Goal: Task Accomplishment & Management: Complete application form

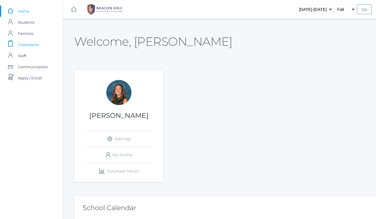
click at [35, 43] on span "Classrooms" at bounding box center [28, 44] width 21 height 11
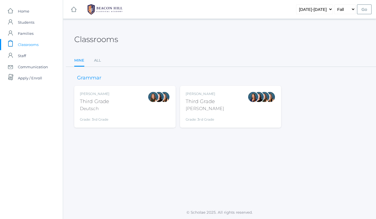
click at [142, 104] on div "Andrea Deutsch Third Grade Deutsch Grade: 3rd Grade 03LA" at bounding box center [125, 106] width 90 height 31
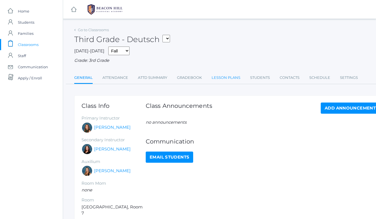
click at [220, 77] on link "Lesson Plans" at bounding box center [225, 77] width 29 height 11
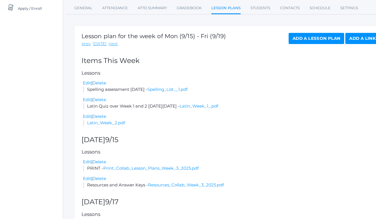
scroll to position [80, 0]
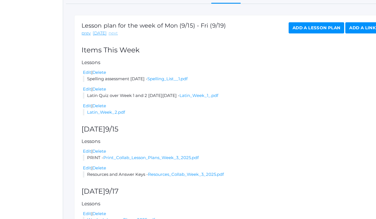
click at [108, 33] on link "next" at bounding box center [112, 33] width 9 height 6
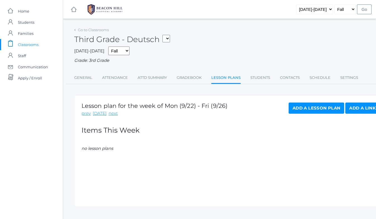
click at [308, 107] on link "Add a Lesson Plan" at bounding box center [315, 108] width 55 height 11
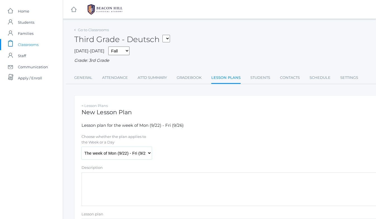
click at [122, 153] on select "The week of Mon (9/22) - Fri (9/26) [DATE] (9/22) [DATE] (9/23) [DATE] (9/24) […" at bounding box center [116, 153] width 70 height 13
select select "[DATE]"
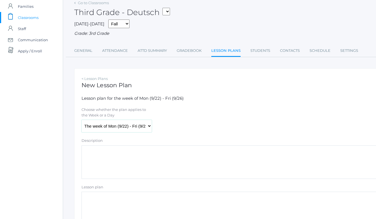
scroll to position [29, 0]
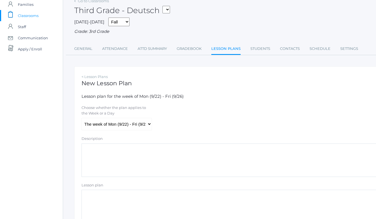
click at [119, 158] on textarea "Description" at bounding box center [230, 160] width 298 height 33
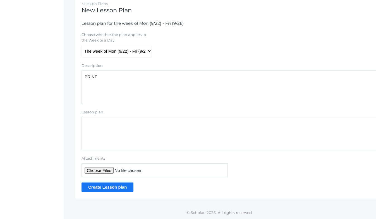
type textarea "PRINT"
click at [107, 171] on input "Attachments" at bounding box center [154, 170] width 146 height 14
type input "C:\fakepath\Print Collab Lesson Plans Week 4 2025.pdf"
click at [118, 187] on input "Create Lesson plan" at bounding box center [107, 187] width 52 height 9
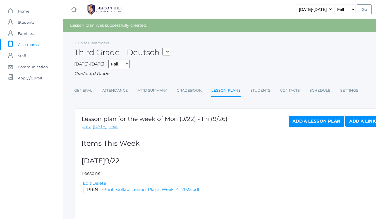
click at [288, 122] on link "Add a Lesson Plan" at bounding box center [315, 121] width 55 height 11
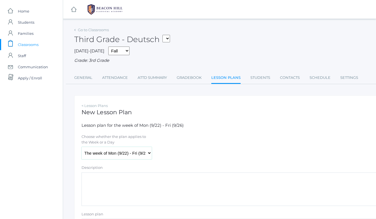
click at [121, 154] on select "The week of Mon (9/22) - Fri (9/26) [DATE] (9/22) [DATE] (9/23) [DATE] (9/24) […" at bounding box center [116, 153] width 70 height 13
select select "[DATE]"
click at [112, 183] on textarea "Description" at bounding box center [230, 189] width 298 height 33
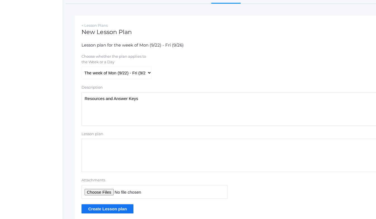
scroll to position [102, 0]
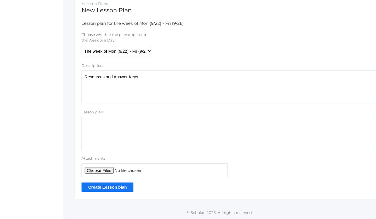
type textarea "Resources and Answer Keys"
click at [106, 168] on input "Attachments" at bounding box center [154, 170] width 146 height 14
type input "C:\fakepath\Resources Collab Week 4 2025.pdf"
click at [124, 185] on input "Create Lesson plan" at bounding box center [107, 187] width 52 height 9
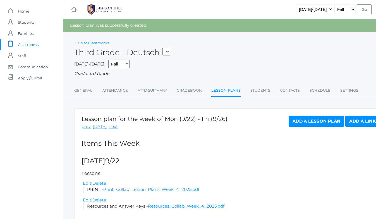
click at [95, 42] on link "Go to Classrooms" at bounding box center [93, 43] width 31 height 4
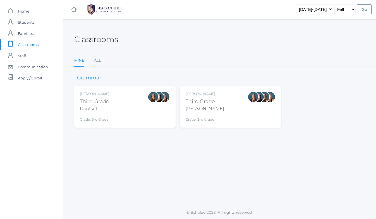
click at [240, 119] on div "Lori Webster Third Grade Webster Grade: 3rd Grade 03LA" at bounding box center [230, 106] width 90 height 31
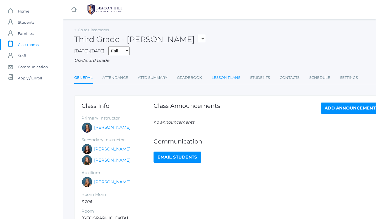
click at [234, 79] on link "Lesson Plans" at bounding box center [225, 77] width 29 height 11
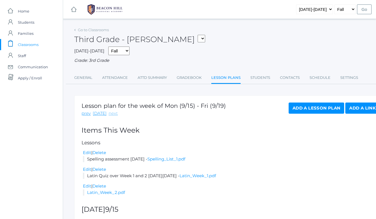
click at [112, 113] on link "next" at bounding box center [112, 113] width 9 height 6
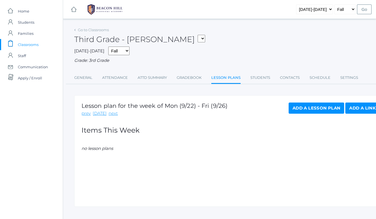
click at [311, 110] on link "Add a Lesson Plan" at bounding box center [315, 108] width 55 height 11
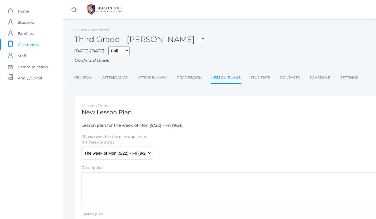
click at [128, 152] on select "The week of Mon (9/22) - Fri (9/26) [DATE] (9/22) [DATE] (9/23) [DATE] (9/24) […" at bounding box center [116, 153] width 70 height 13
select select "[DATE]"
click at [108, 183] on textarea "Description" at bounding box center [230, 189] width 298 height 33
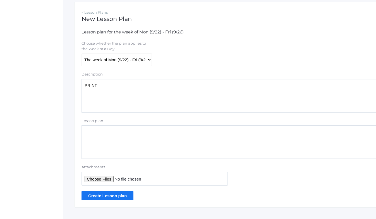
scroll to position [102, 0]
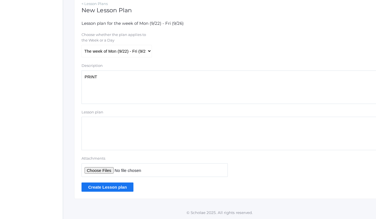
type textarea "PRINT"
click at [95, 170] on input "Attachments" at bounding box center [154, 170] width 146 height 14
type input "C:\fakepath\Print Collab Lesson Plans Week 4 2025.pdf"
click at [124, 184] on input "Create Lesson plan" at bounding box center [107, 187] width 52 height 9
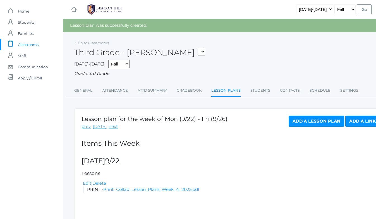
click at [299, 121] on link "Add a Lesson Plan" at bounding box center [315, 121] width 55 height 11
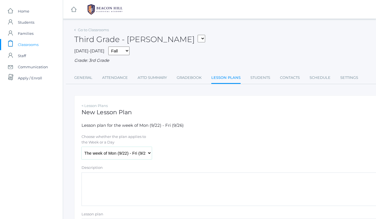
click at [115, 156] on select "The week of Mon (9/22) - Fri (9/26) [DATE] (9/22) [DATE] (9/23) [DATE] (9/24) […" at bounding box center [116, 153] width 70 height 13
select select "[DATE]"
click at [108, 177] on textarea "Description" at bounding box center [230, 189] width 298 height 33
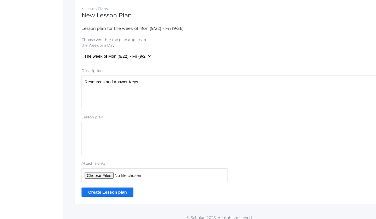
scroll to position [102, 0]
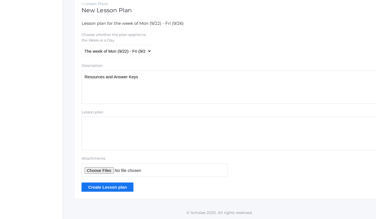
type textarea "Resources and Answer Keys"
click at [92, 169] on input "Attachments" at bounding box center [154, 170] width 146 height 14
type input "C:\fakepath\Resources Collab Week 4 2025.pdf"
click at [123, 188] on input "Create Lesson plan" at bounding box center [107, 187] width 52 height 9
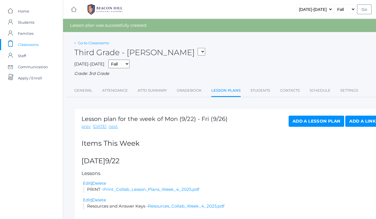
click at [103, 41] on link "Go to Classrooms" at bounding box center [93, 43] width 31 height 4
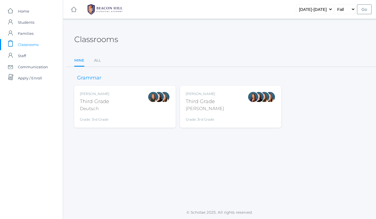
click at [127, 105] on div "[PERSON_NAME] Third Grade Deutsch Grade: 3rd Grade 03LA" at bounding box center [125, 106] width 90 height 31
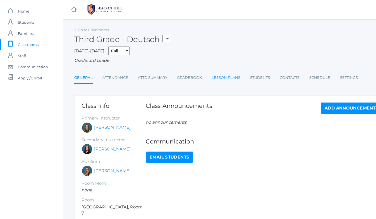
click at [221, 77] on link "Lesson Plans" at bounding box center [225, 77] width 29 height 11
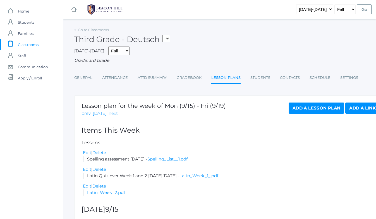
click at [112, 113] on link "next" at bounding box center [112, 113] width 9 height 6
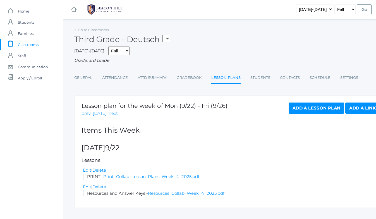
click at [296, 109] on link "Add a Lesson Plan" at bounding box center [315, 108] width 55 height 11
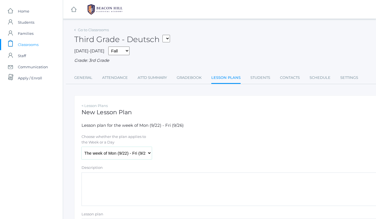
click at [113, 151] on select "The week of Mon (9/22) - Fri (9/26) Monday (9/22) Tuesday (9/23) Wednesday (9/2…" at bounding box center [116, 153] width 70 height 13
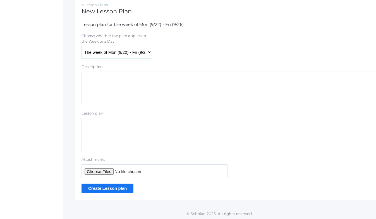
scroll to position [102, 0]
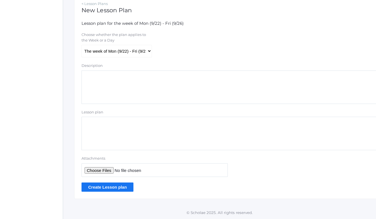
click at [104, 171] on input "Attachments" at bounding box center [154, 170] width 146 height 14
type input "C:\fakepath\Spelling Word List #2.pdf"
click at [130, 85] on textarea "Description" at bounding box center [230, 87] width 298 height 33
type textarea "N"
click at [120, 188] on input "Create Lesson plan" at bounding box center [107, 187] width 52 height 9
